Goal: Complete application form

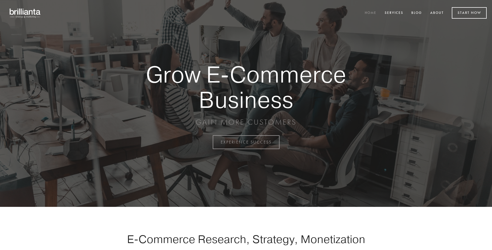
scroll to position [1395, 0]
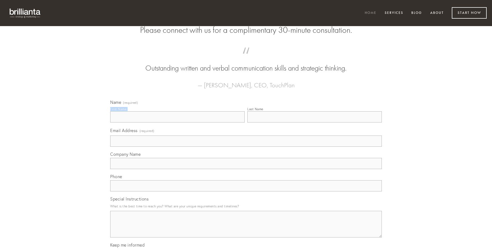
type input "[PERSON_NAME]"
click at [314, 122] on input "Last Name" at bounding box center [314, 116] width 134 height 11
type input "[PERSON_NAME]"
click at [246, 147] on input "Email Address (required)" at bounding box center [246, 140] width 272 height 11
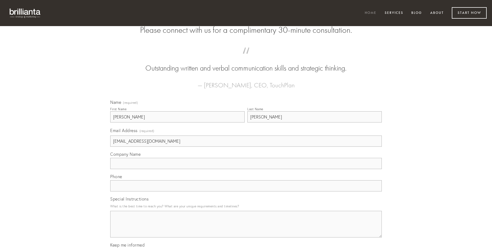
type input "[EMAIL_ADDRESS][DOMAIN_NAME]"
click at [246, 169] on input "Company Name" at bounding box center [246, 163] width 272 height 11
type input "celer"
click at [246, 191] on input "text" at bounding box center [246, 185] width 272 height 11
click at [246, 229] on textarea "Special Instructions" at bounding box center [246, 224] width 272 height 27
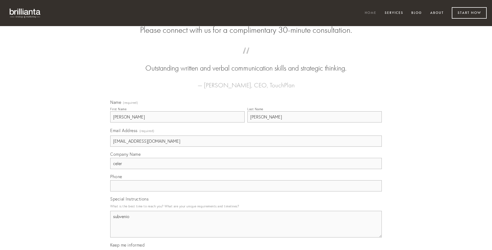
type textarea "subvenio"
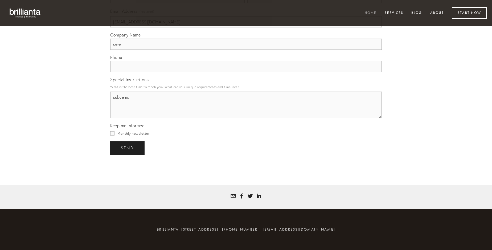
click at [128, 148] on span "send" at bounding box center [127, 148] width 13 height 5
